Goal: Information Seeking & Learning: Learn about a topic

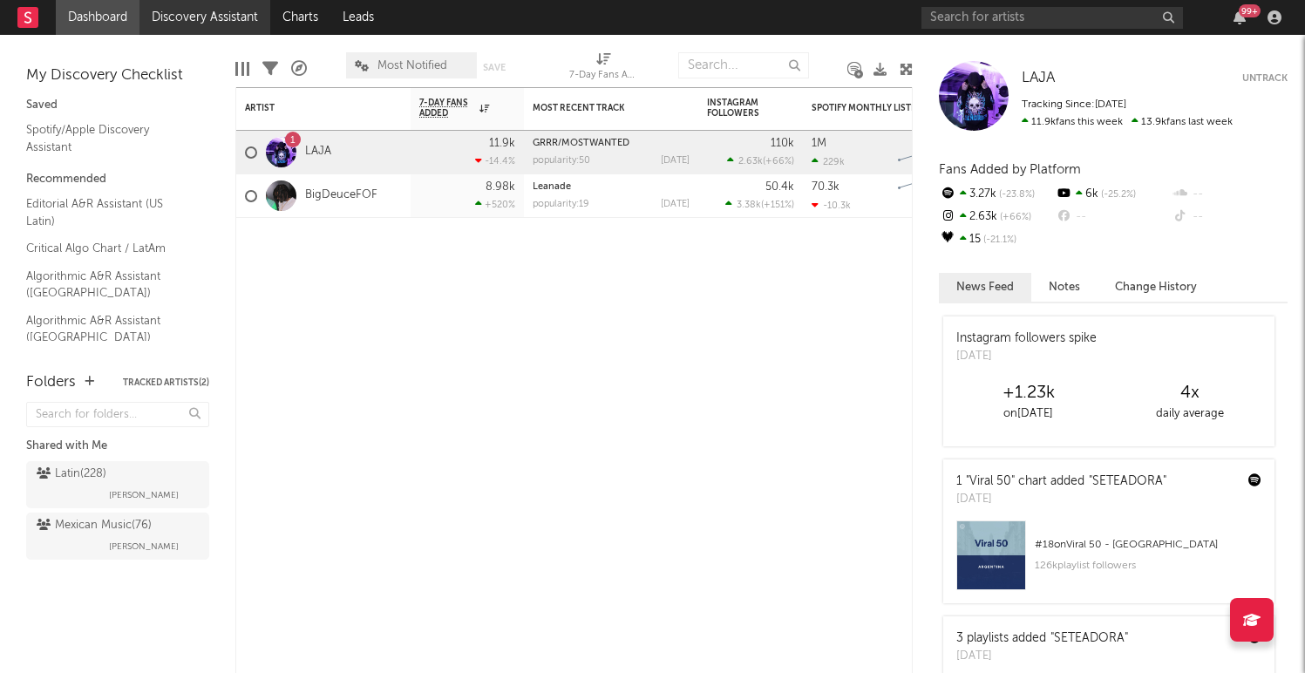
click at [214, 28] on link "Discovery Assistant" at bounding box center [204, 17] width 131 height 35
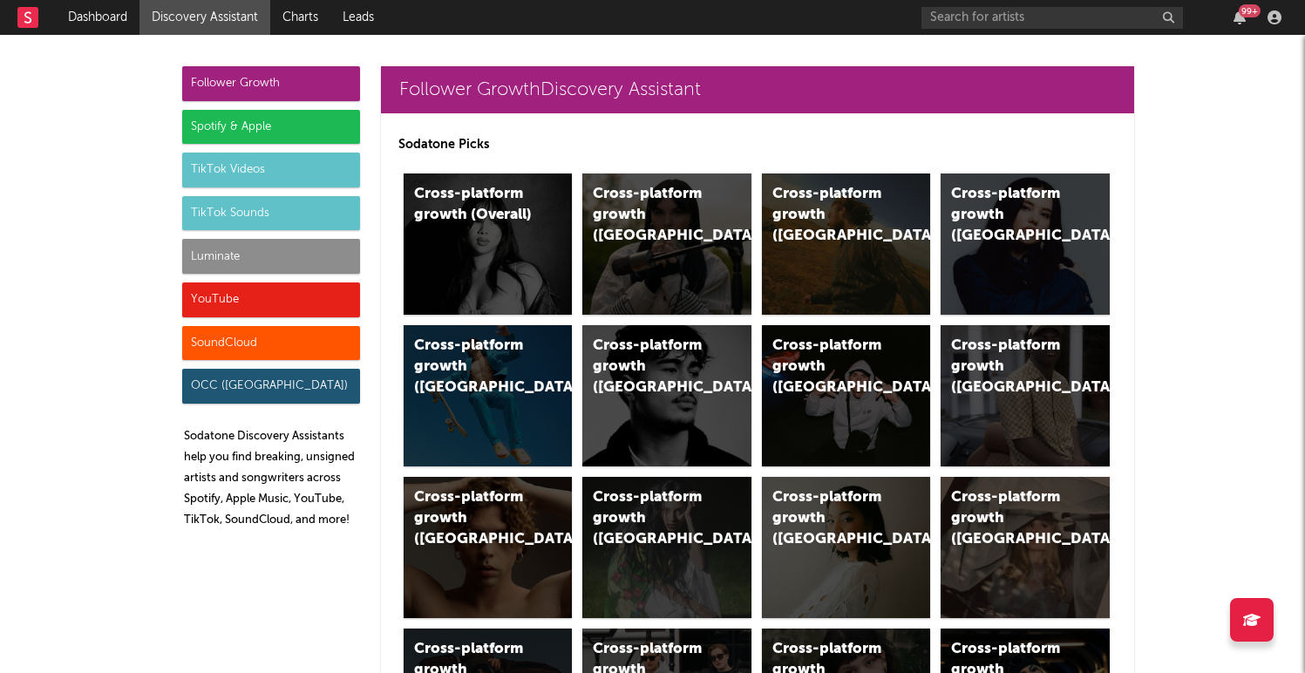
click at [226, 118] on div "Spotify & Apple" at bounding box center [271, 127] width 178 height 35
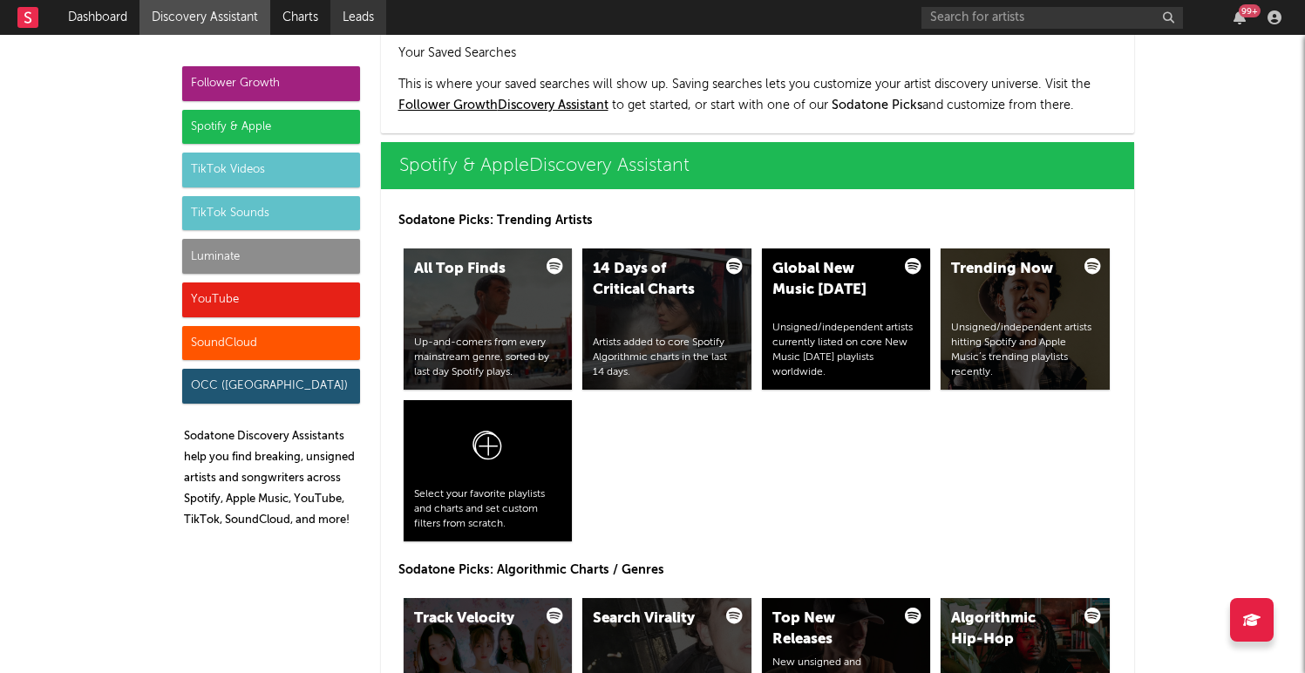
scroll to position [1742, 0]
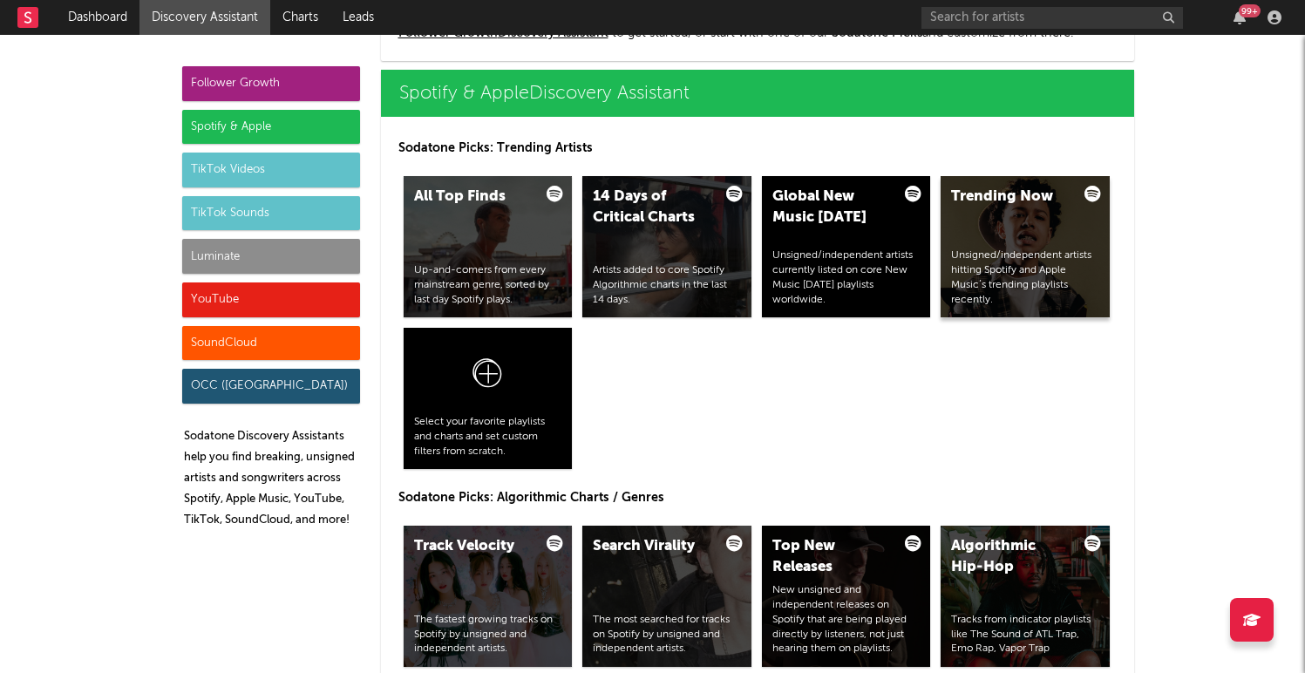
click at [993, 238] on div "Trending Now Unsigned/independent artists hitting Spotify and Apple Music’s tre…" at bounding box center [1024, 246] width 169 height 141
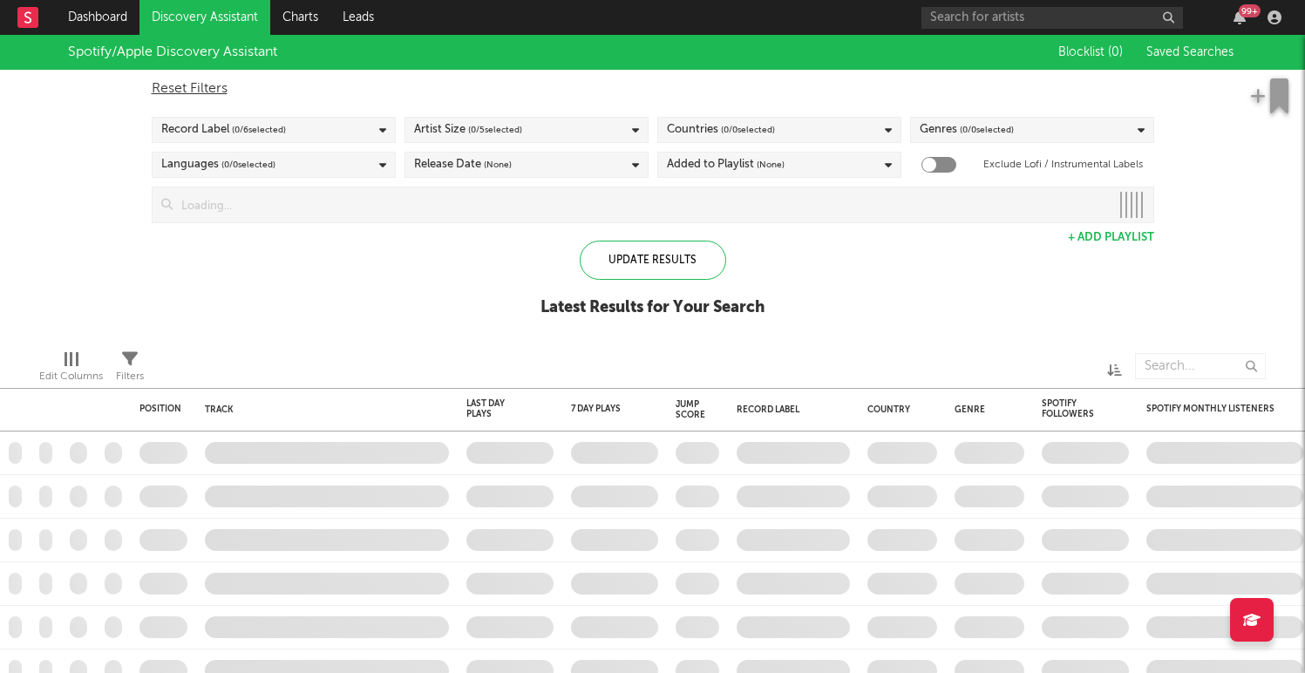
checkbox input "true"
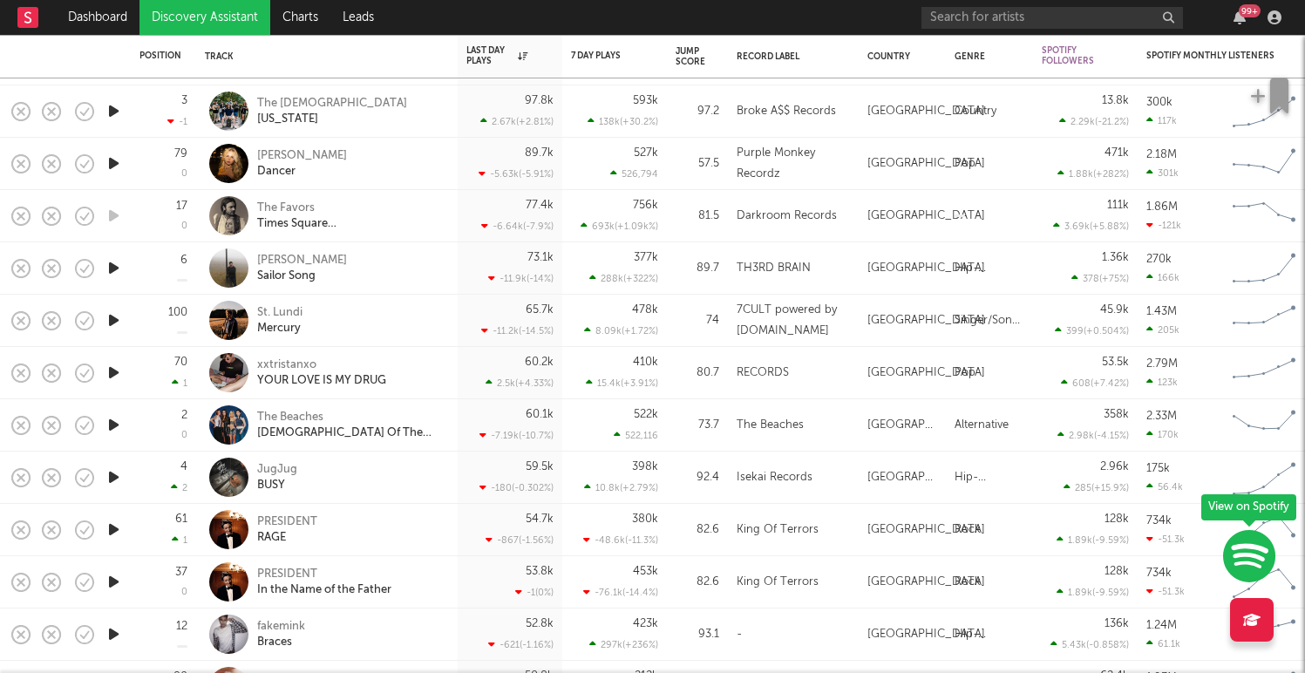
click at [112, 275] on icon "button" at bounding box center [114, 268] width 18 height 22
click at [107, 417] on icon "button" at bounding box center [114, 423] width 18 height 22
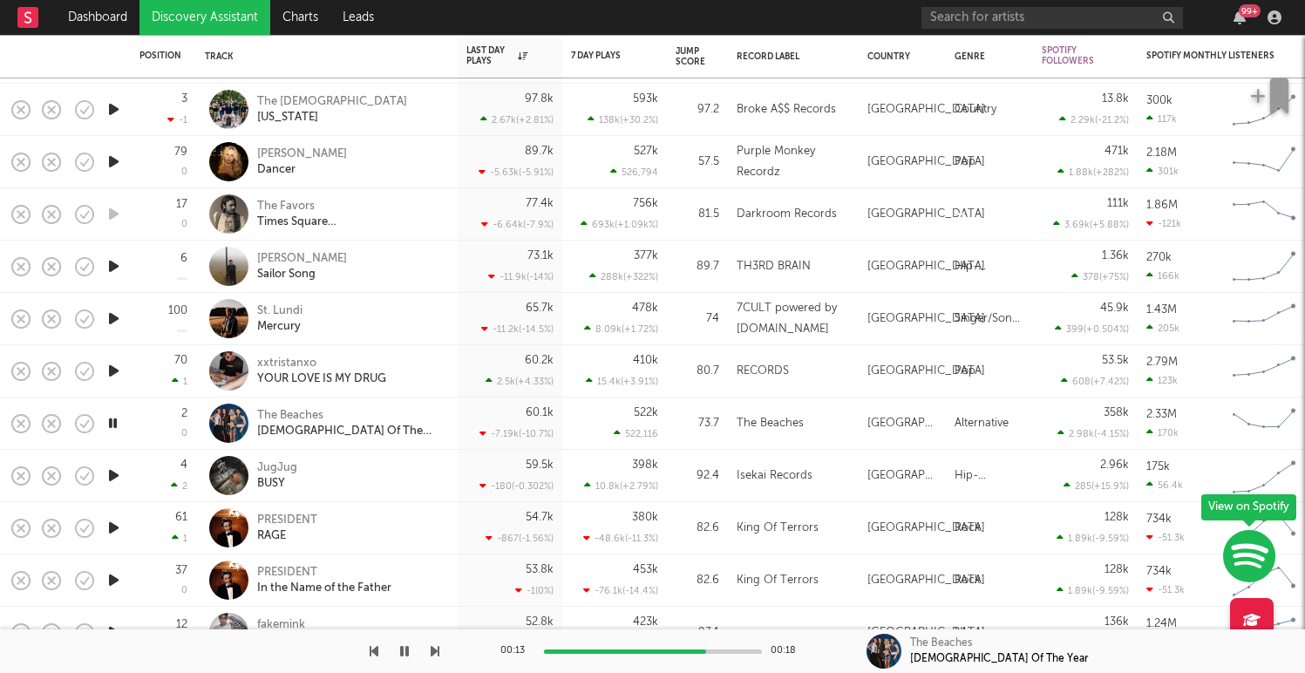
click at [113, 473] on icon "button" at bounding box center [114, 475] width 18 height 22
click at [109, 536] on icon "button" at bounding box center [114, 528] width 18 height 22
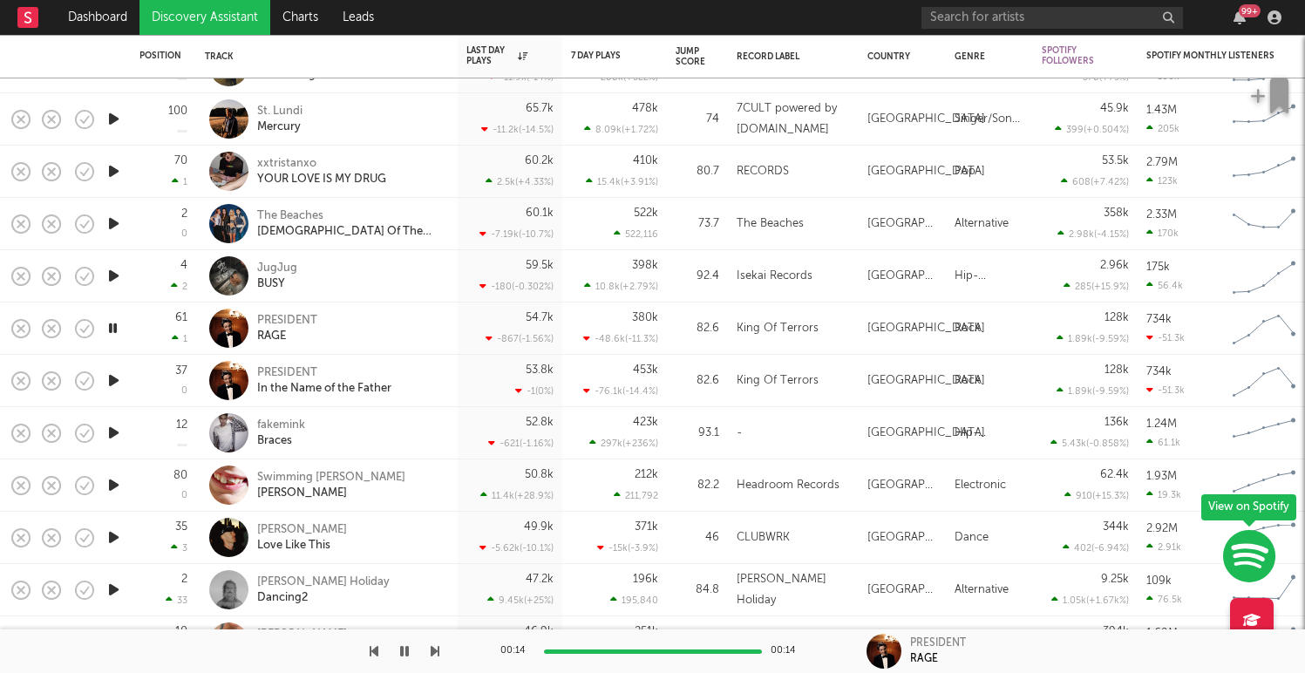
click at [107, 487] on icon "button" at bounding box center [114, 485] width 18 height 22
click at [116, 538] on icon "button" at bounding box center [114, 537] width 18 height 22
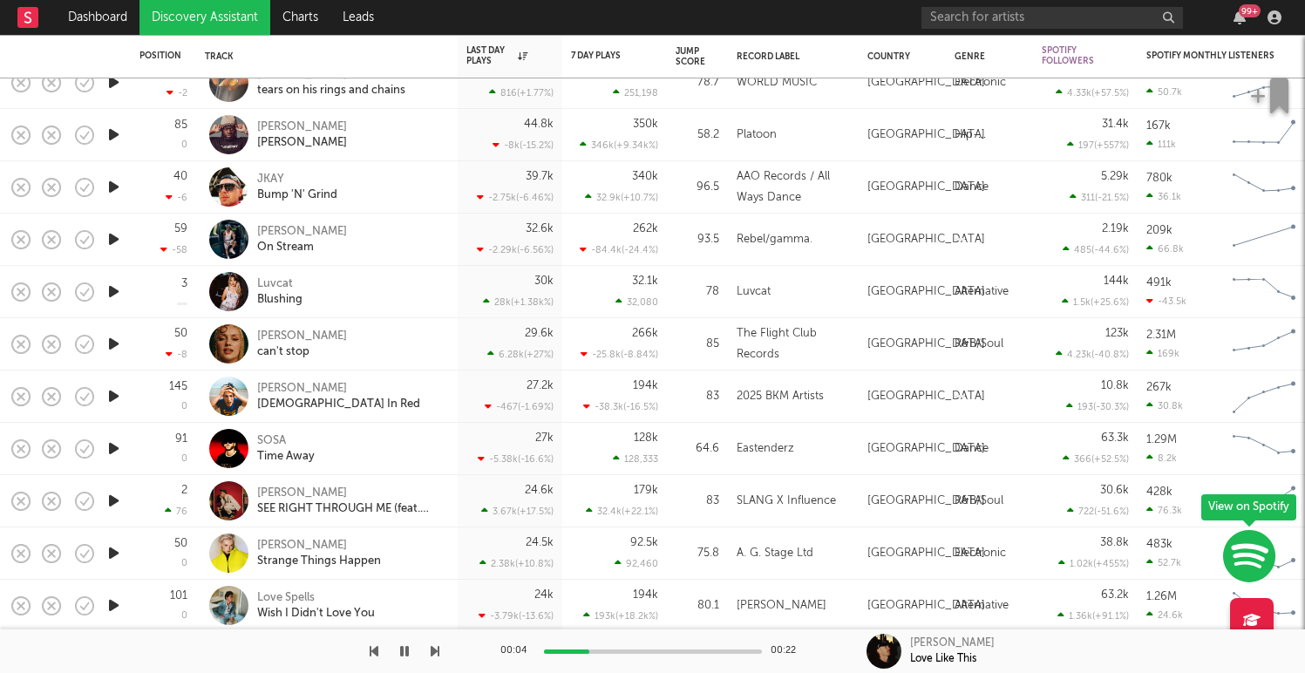
click at [106, 286] on icon "button" at bounding box center [114, 292] width 18 height 22
click at [112, 341] on icon "button" at bounding box center [114, 344] width 18 height 22
click at [114, 395] on icon "button" at bounding box center [114, 396] width 18 height 22
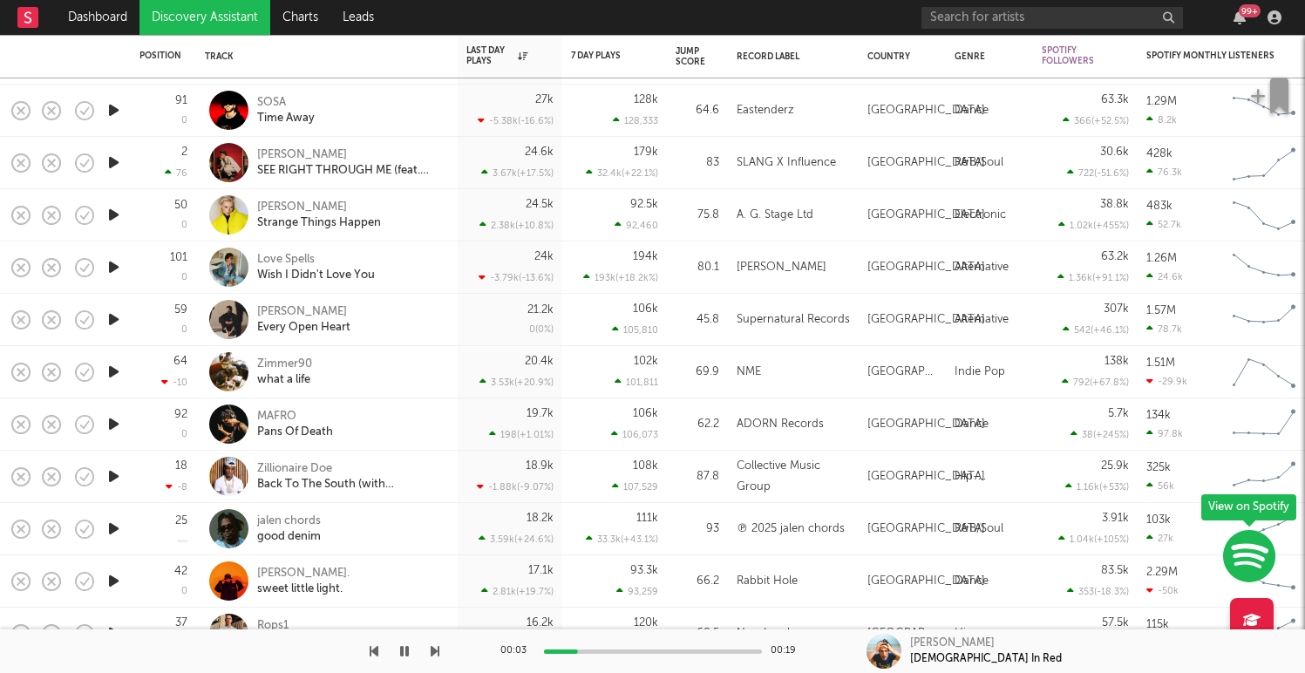
click at [108, 271] on icon "button" at bounding box center [114, 267] width 18 height 22
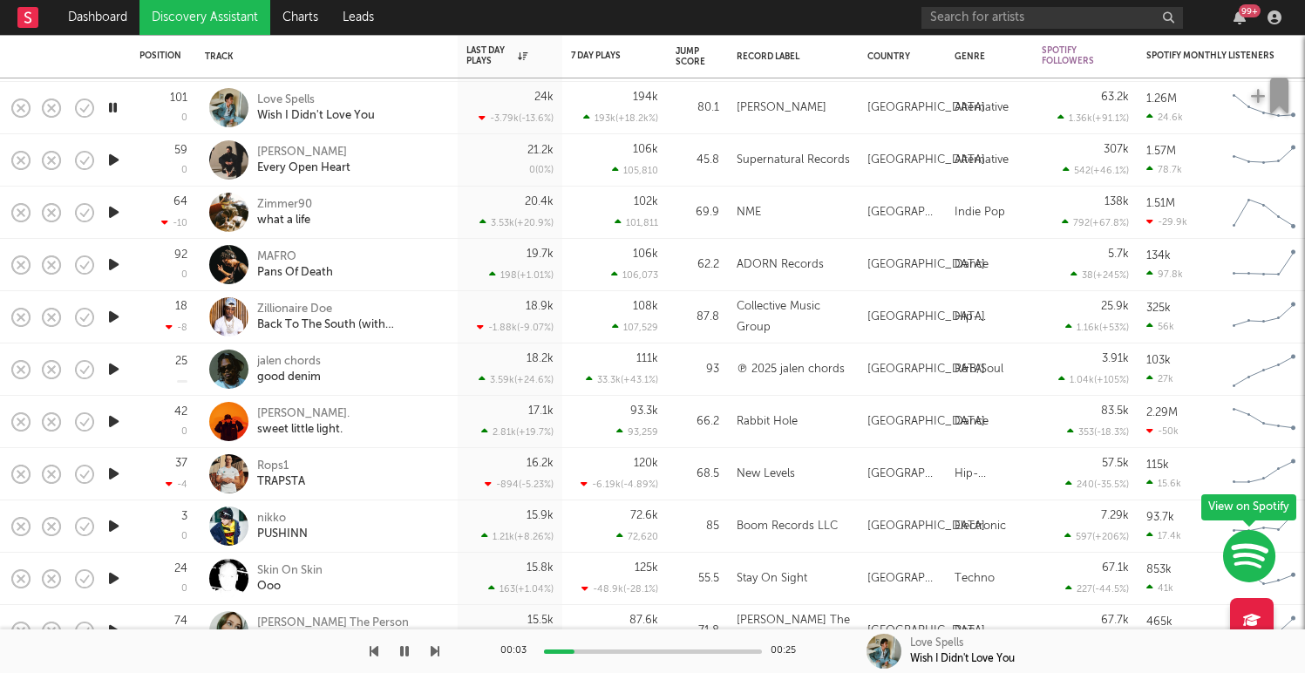
click at [112, 373] on icon "button" at bounding box center [114, 369] width 18 height 22
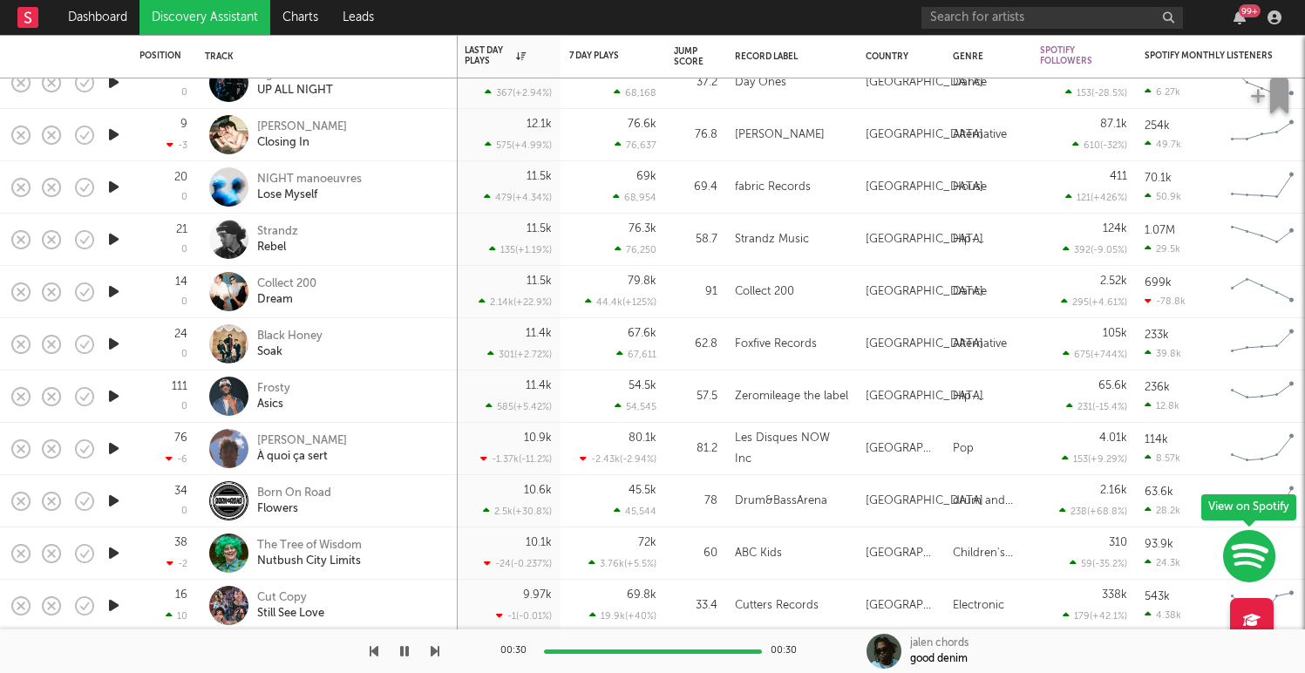
click at [225, 21] on link "Discovery Assistant" at bounding box center [204, 17] width 131 height 35
